Goal: Transaction & Acquisition: Purchase product/service

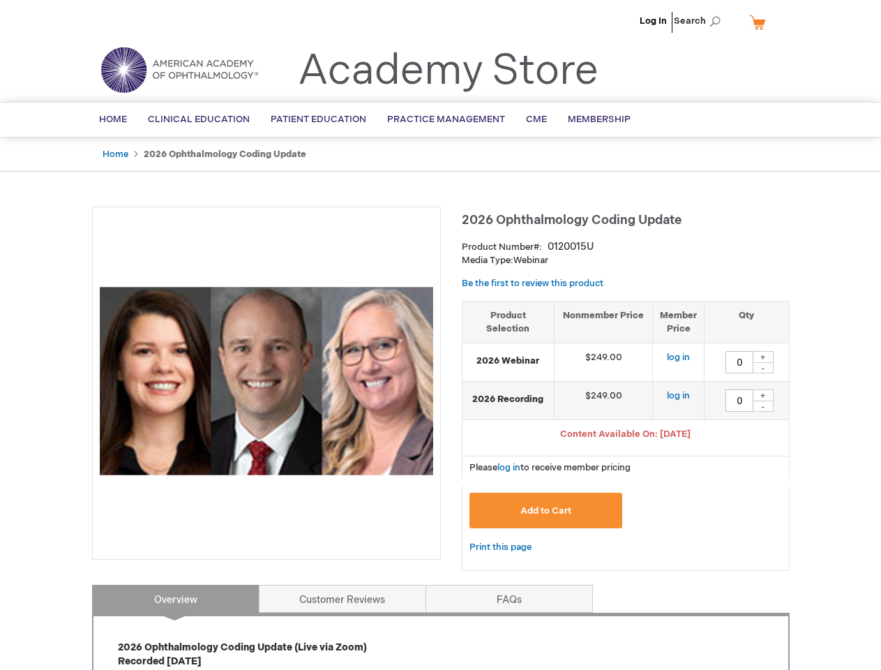
click at [440, 335] on div at bounding box center [266, 382] width 349 height 353
click at [701, 21] on span "Search" at bounding box center [700, 21] width 53 height 28
click at [626, 435] on span "Content Available On: [DATE]" at bounding box center [625, 433] width 130 height 11
click at [763, 356] on div "+" at bounding box center [763, 357] width 21 height 12
click at [763, 368] on div "-" at bounding box center [763, 367] width 21 height 11
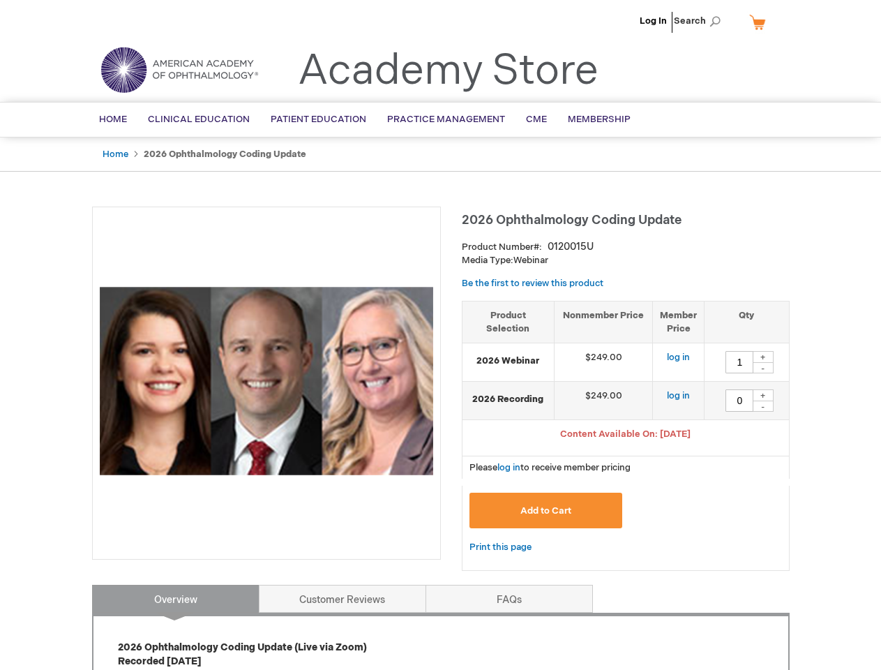
type input "0"
click at [763, 395] on div "+" at bounding box center [763, 395] width 21 height 12
click at [763, 406] on div "-" at bounding box center [763, 405] width 21 height 11
type input "0"
